Goal: Register for event/course

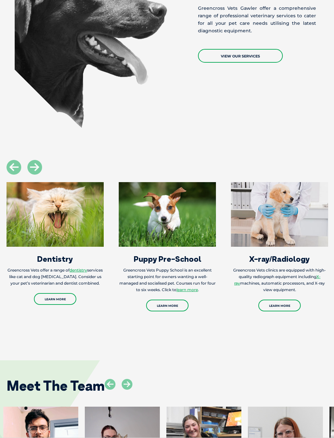
scroll to position [857, 0]
click at [175, 299] on link "Learn More" at bounding box center [167, 305] width 42 height 12
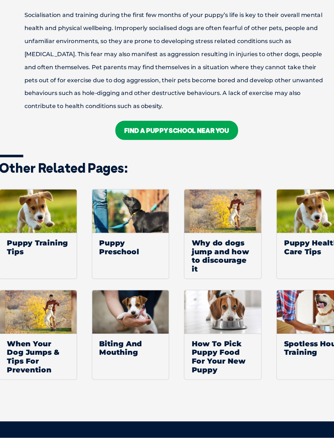
scroll to position [989, 0]
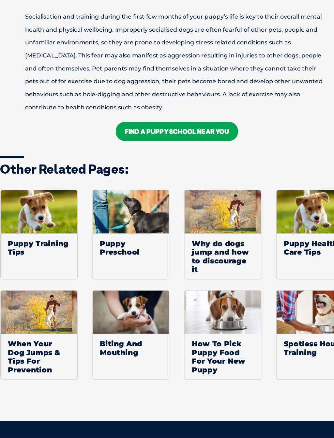
click at [111, 252] on span "Puppy Preschool" at bounding box center [125, 265] width 69 height 26
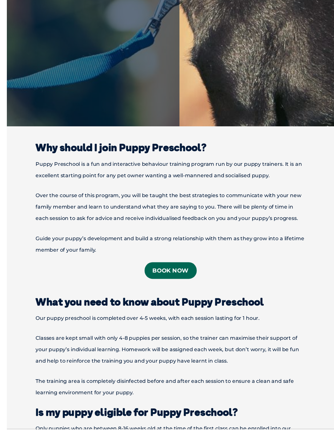
scroll to position [261, 0]
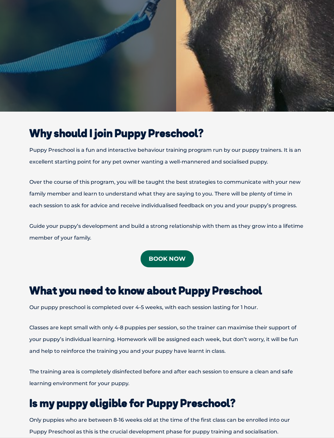
click at [175, 251] on link "Book now" at bounding box center [167, 259] width 53 height 17
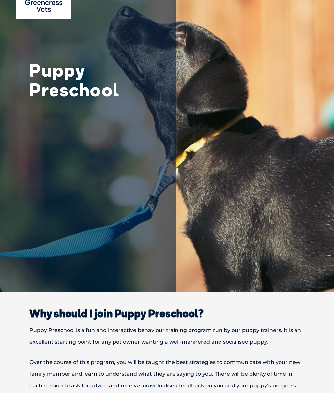
scroll to position [0, 0]
